Goal: Transaction & Acquisition: Obtain resource

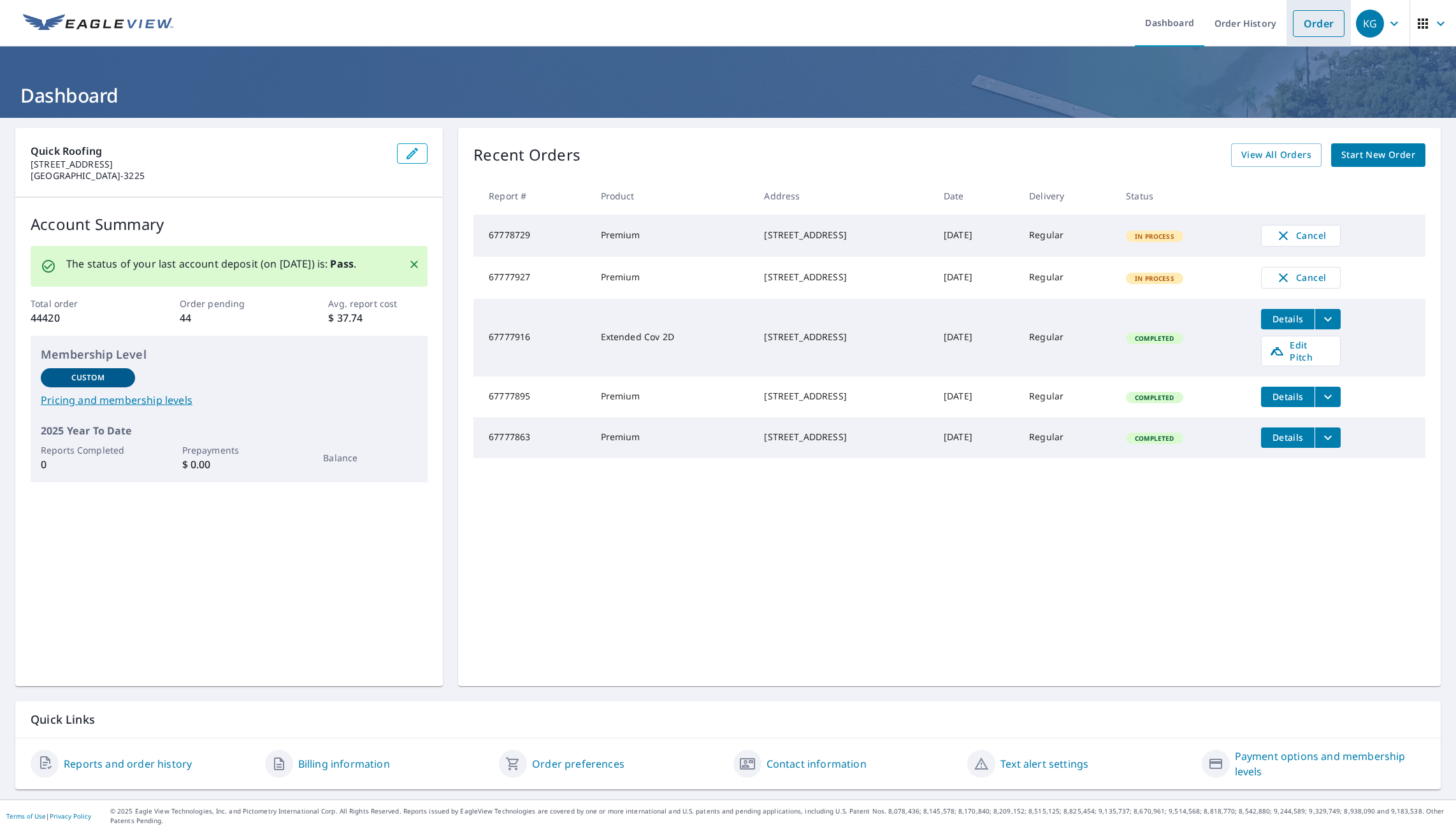
click at [1307, 25] on link "Order" at bounding box center [1318, 24] width 52 height 27
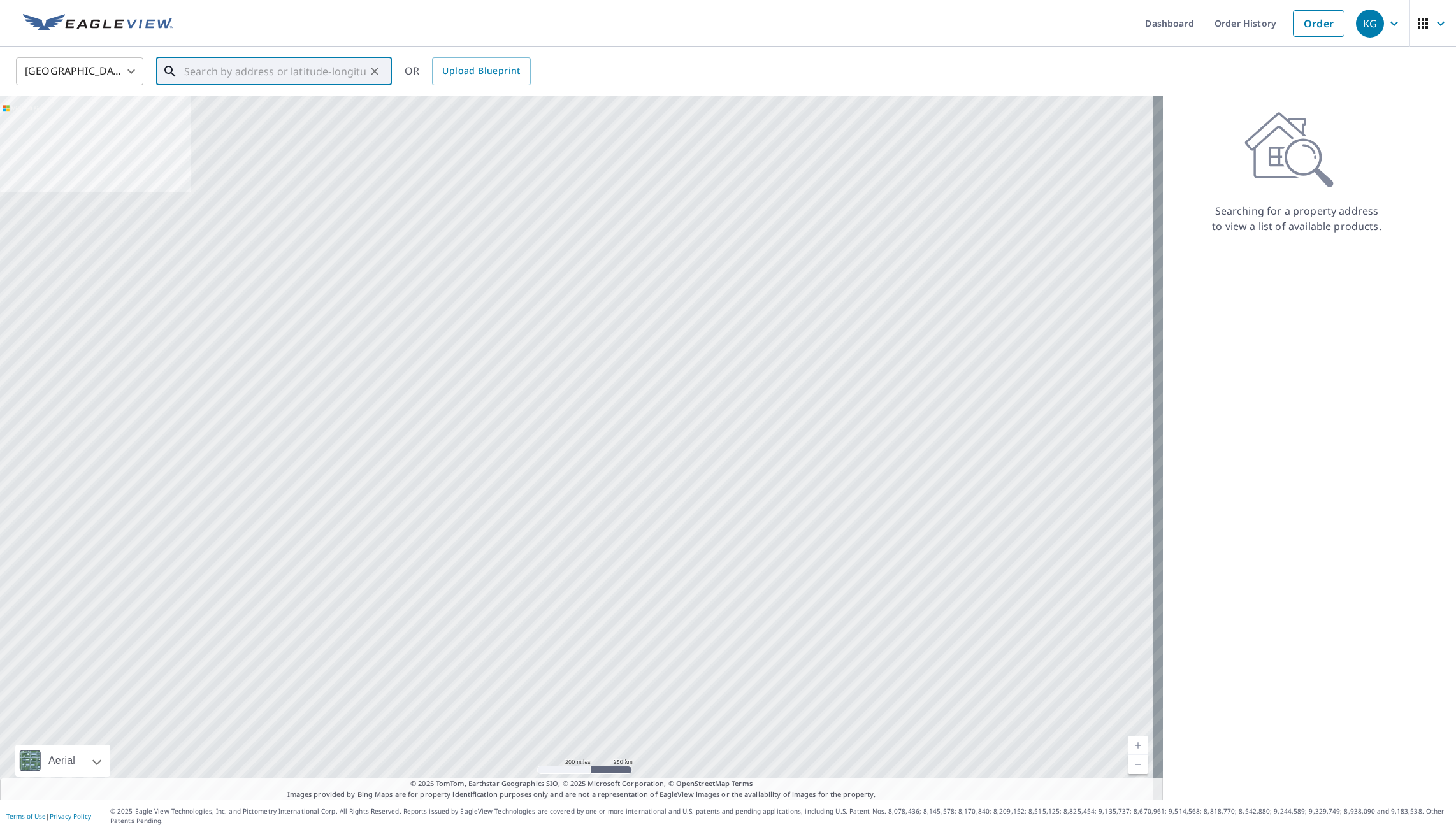
click at [238, 72] on input "text" at bounding box center [275, 71] width 182 height 36
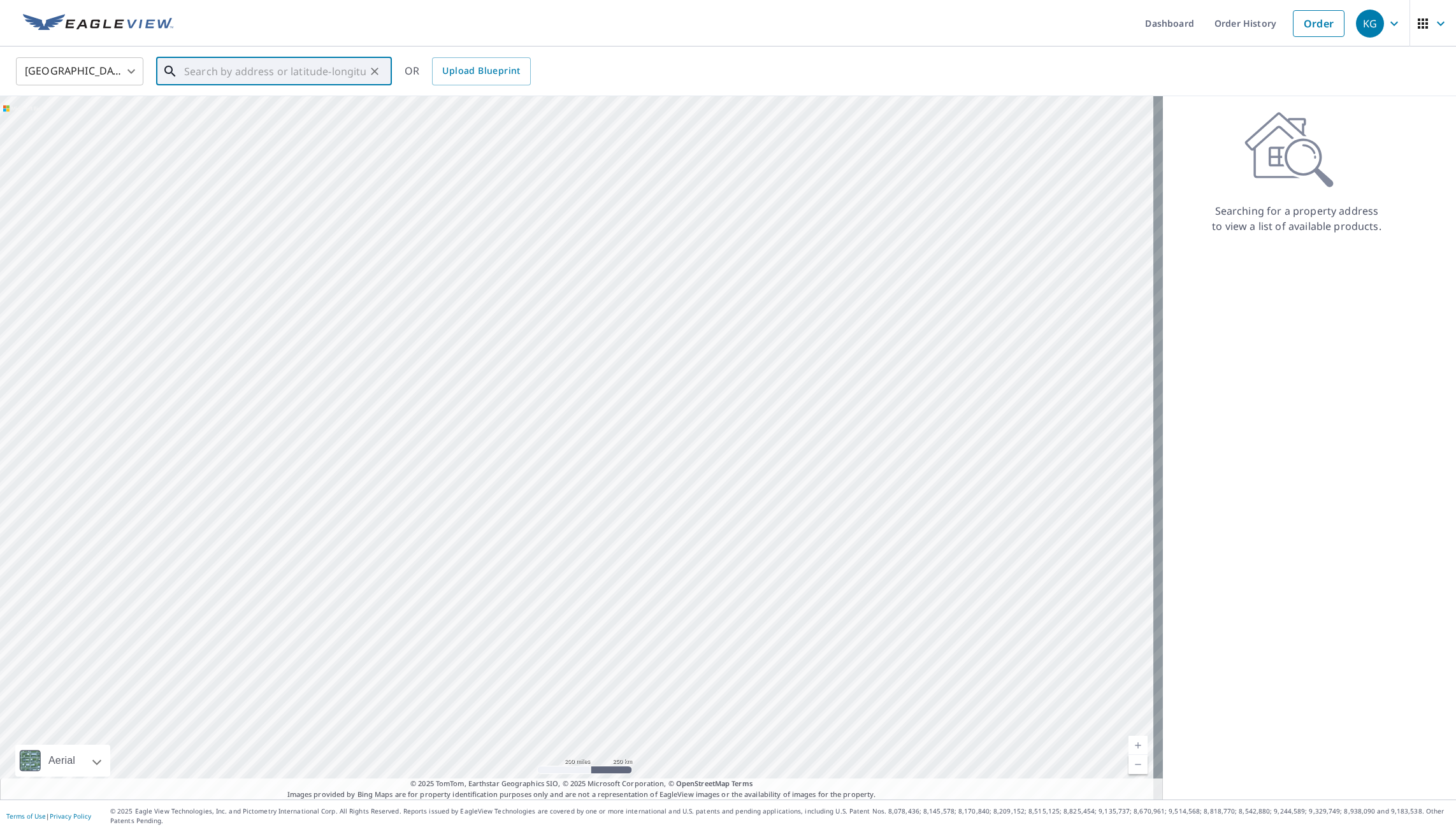
paste input "[STREET_ADDRESS]"
click at [282, 128] on p "[GEOGRAPHIC_DATA]" at bounding box center [282, 122] width 200 height 13
type input "[STREET_ADDRESS]"
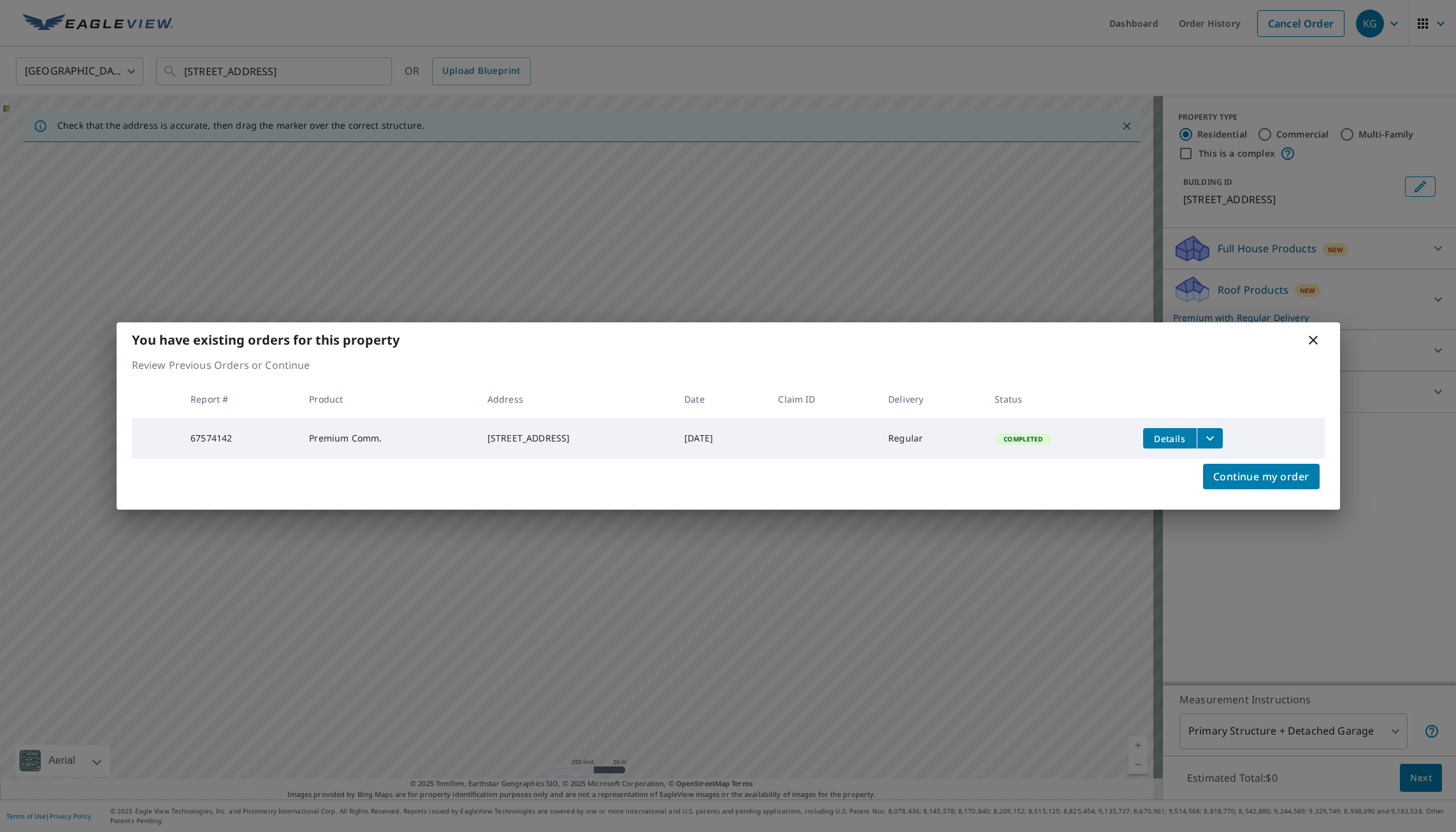
click at [1188, 439] on span "Details" at bounding box center [1169, 439] width 38 height 12
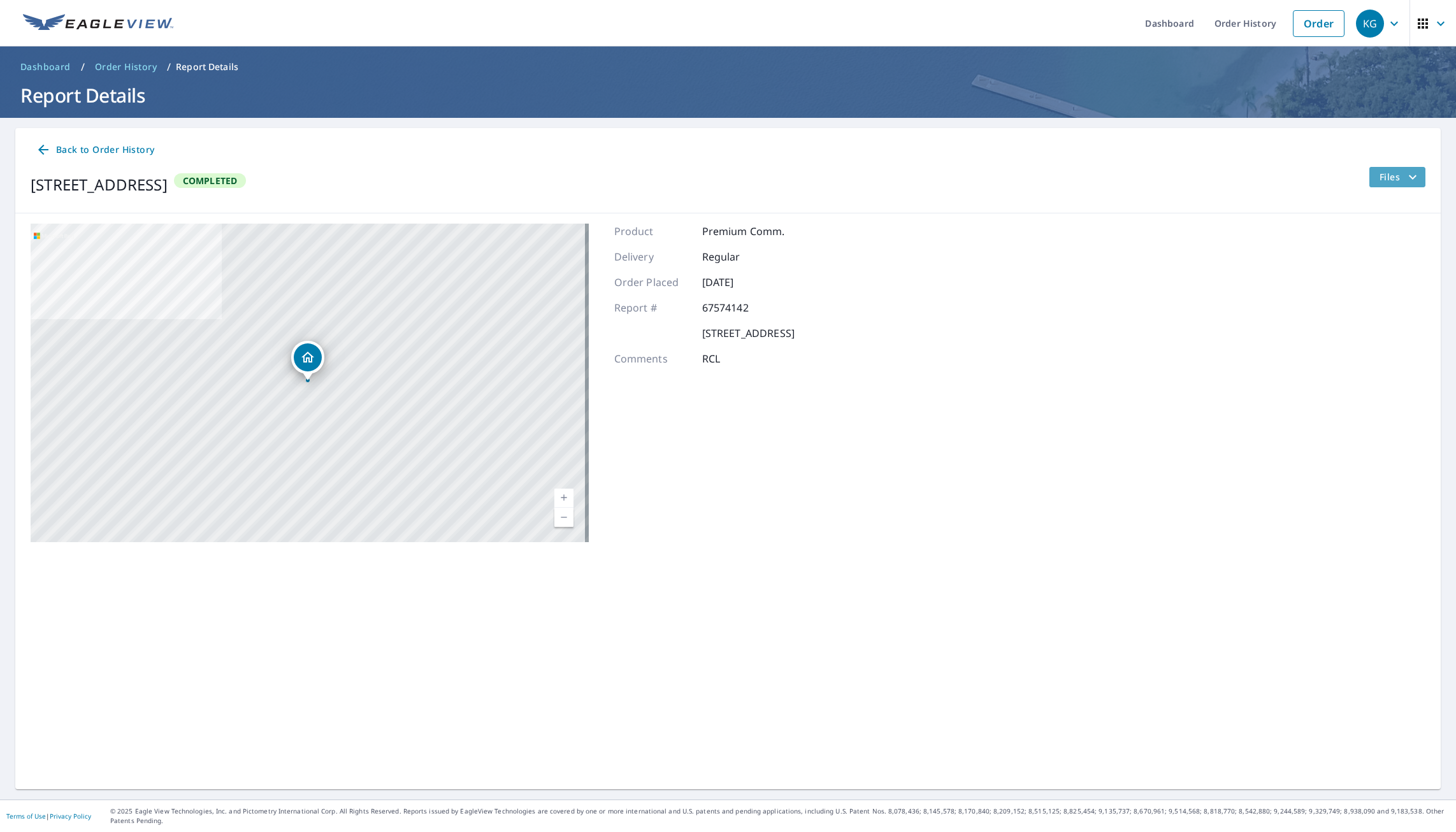
click at [1382, 180] on span "Files" at bounding box center [1399, 177] width 41 height 15
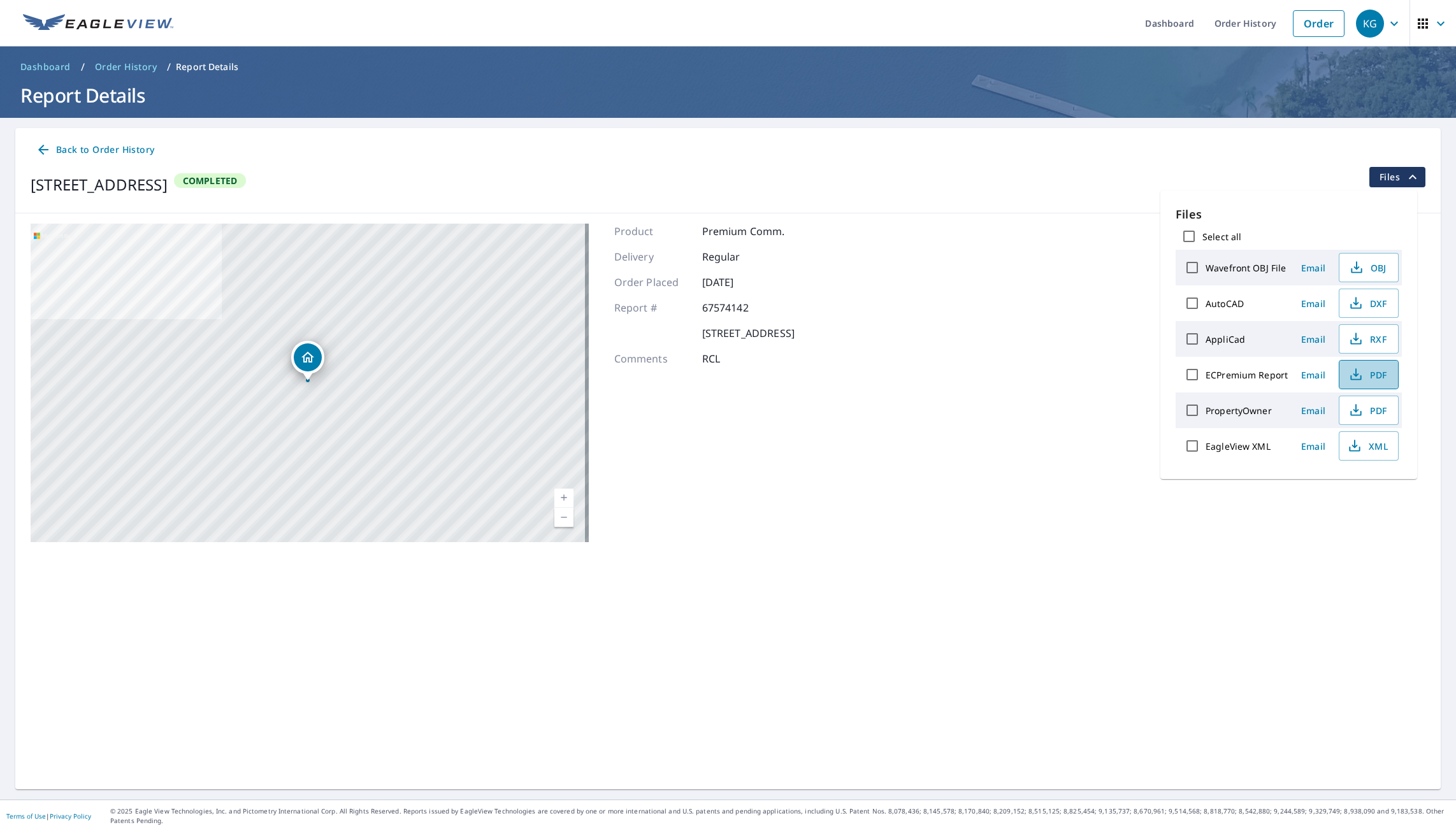
click at [1363, 375] on span "PDF" at bounding box center [1367, 375] width 41 height 15
